Goal: Use online tool/utility: Utilize a website feature to perform a specific function

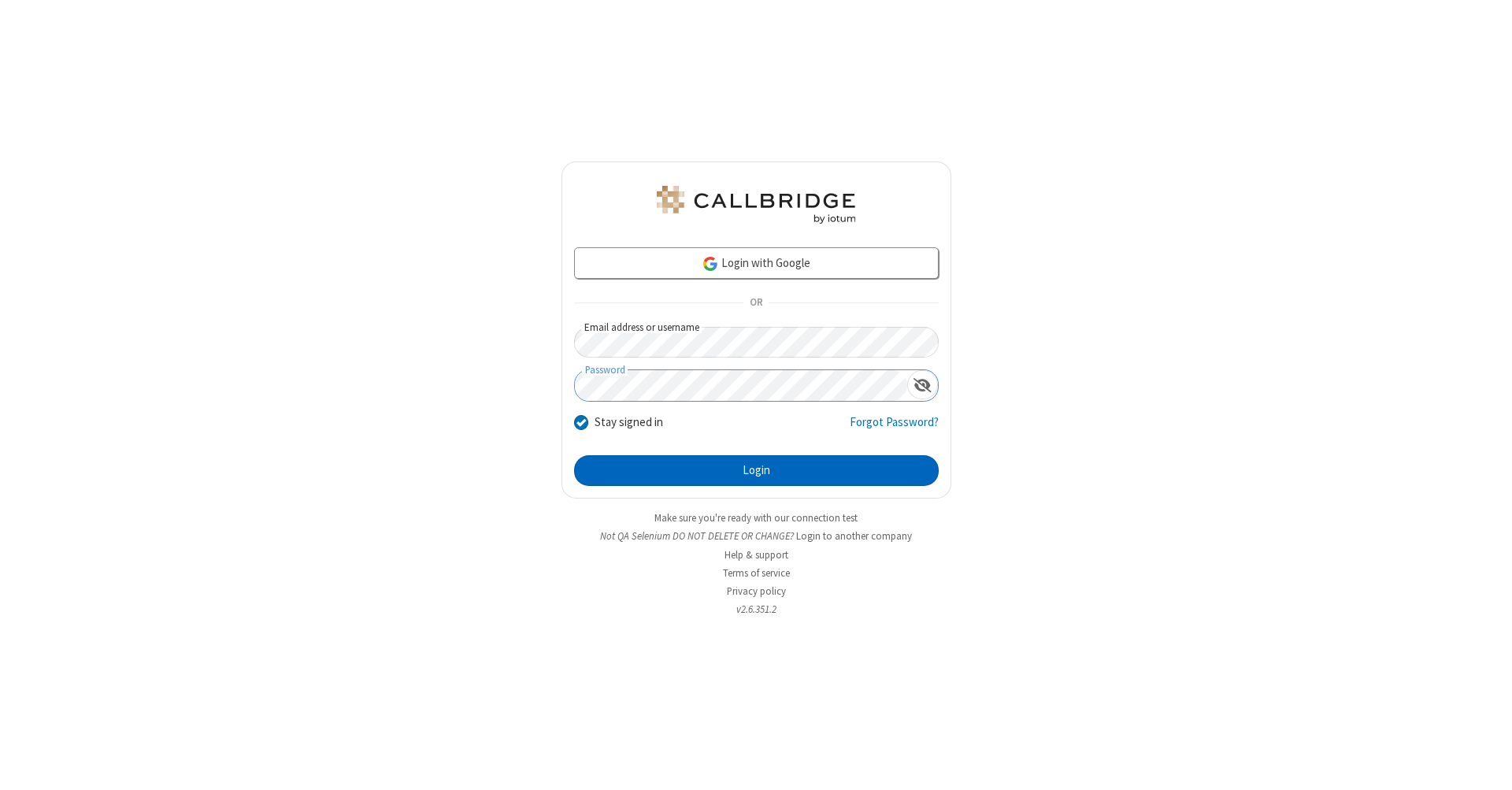
click at [756, 471] on button "Login" at bounding box center [756, 471] width 364 height 31
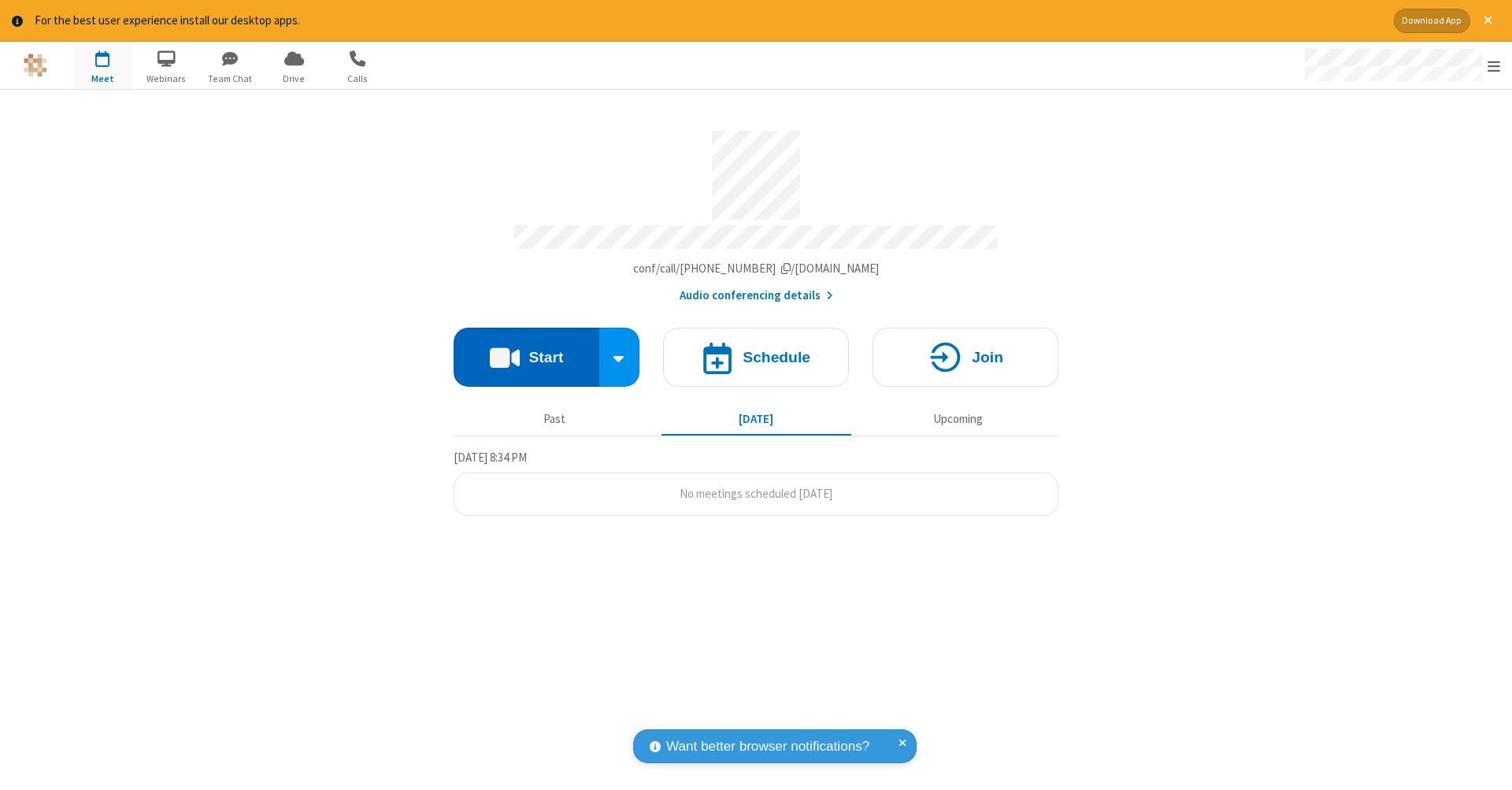
click at [526, 349] on button "Start" at bounding box center [526, 358] width 146 height 59
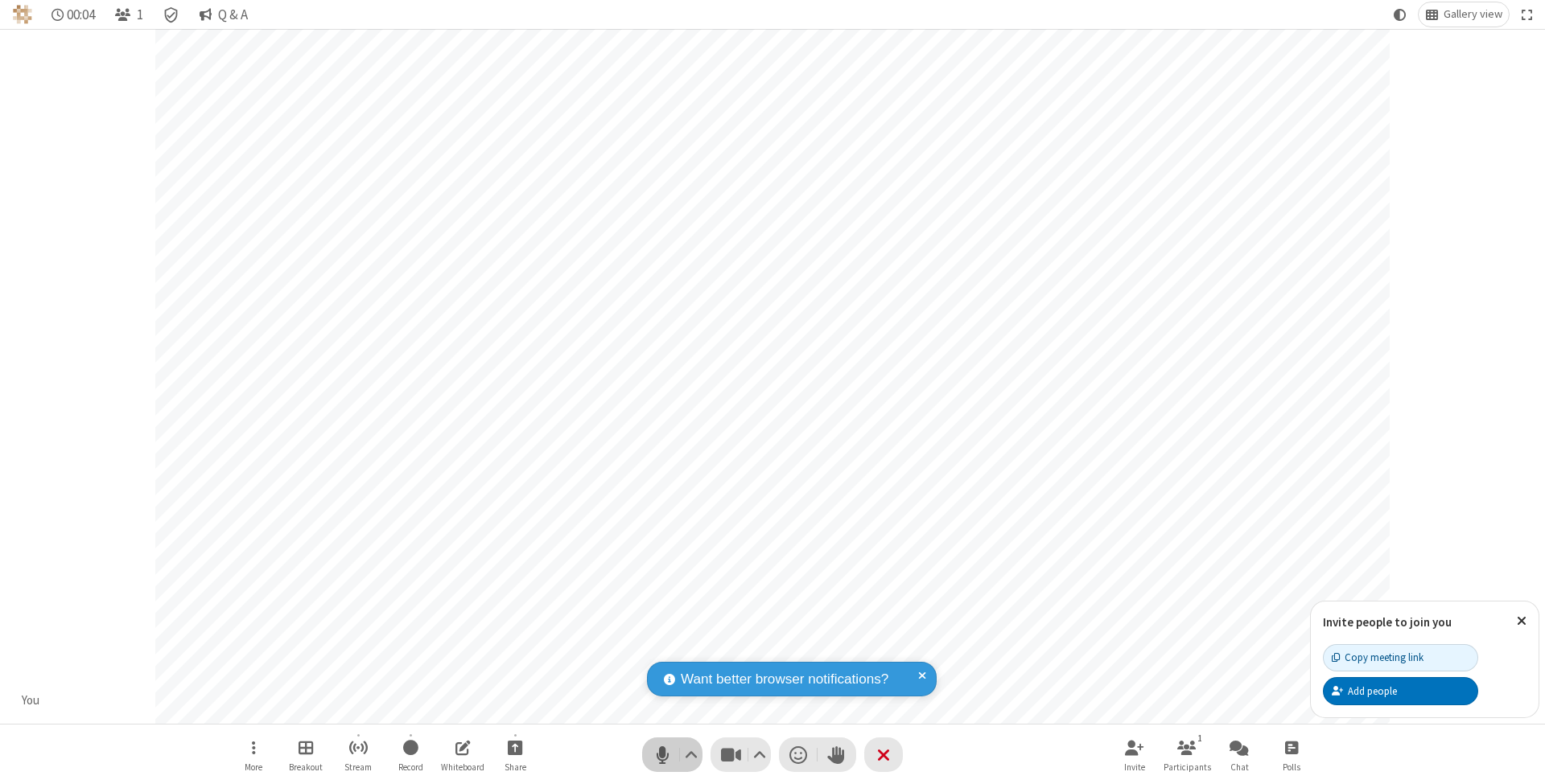
click at [662, 755] on span "Mute (⌘+Shift+A)" at bounding box center [662, 755] width 24 height 23
click at [662, 755] on span "Unmute (⌘+Shift+A)" at bounding box center [662, 755] width 24 height 23
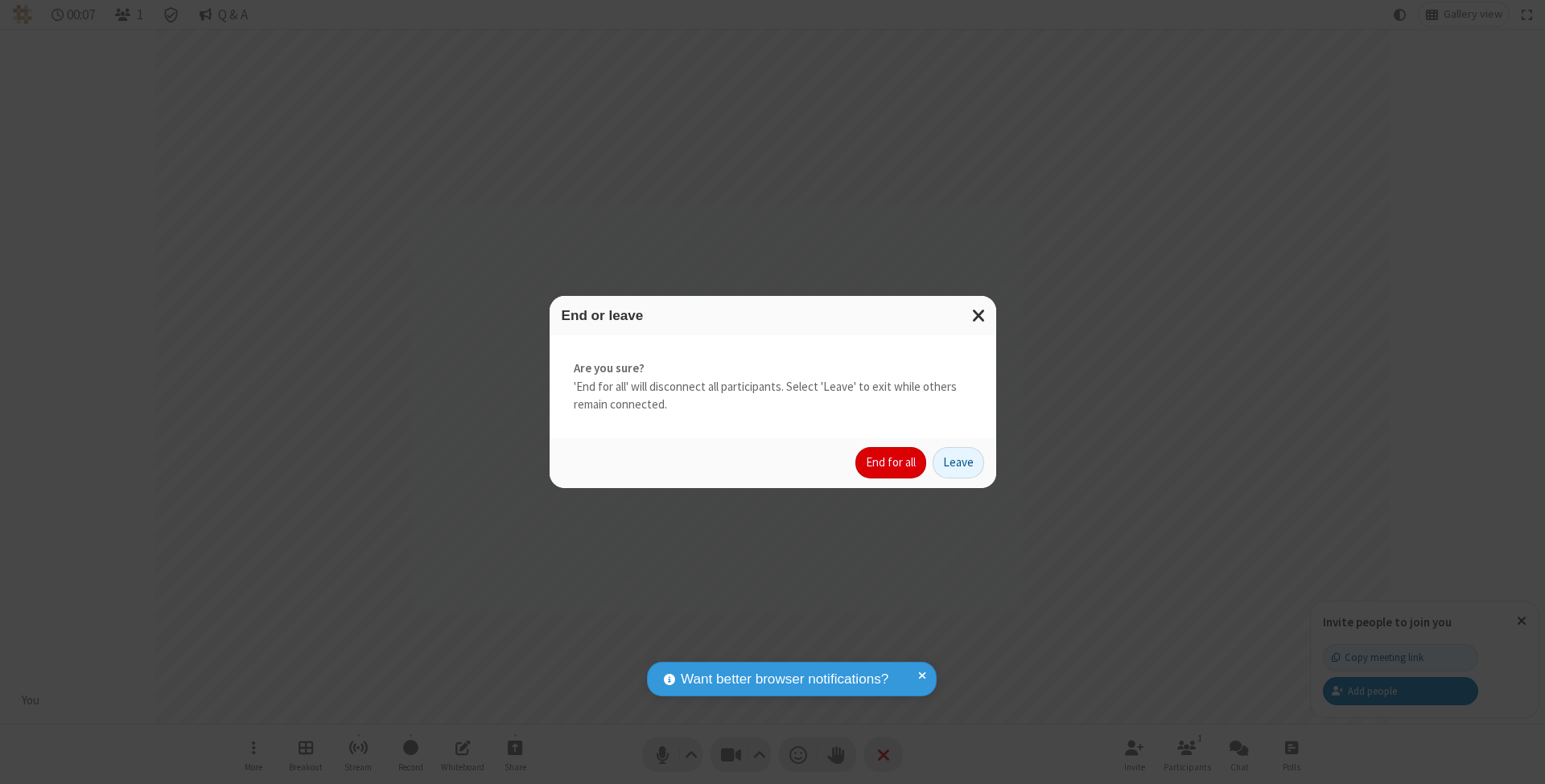
click at [891, 461] on button "End for all" at bounding box center [890, 463] width 70 height 32
